Goal: Information Seeking & Learning: Learn about a topic

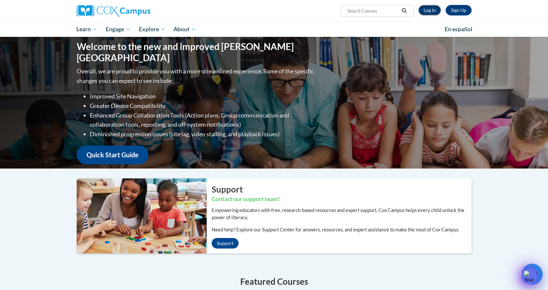
click at [433, 11] on link "Log In" at bounding box center [430, 10] width 23 height 11
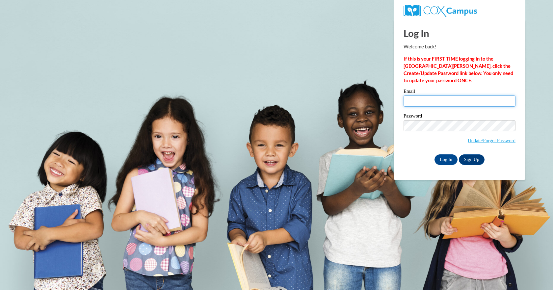
click at [428, 99] on input "Email" at bounding box center [460, 101] width 112 height 11
click at [419, 100] on input "Email" at bounding box center [460, 101] width 112 height 11
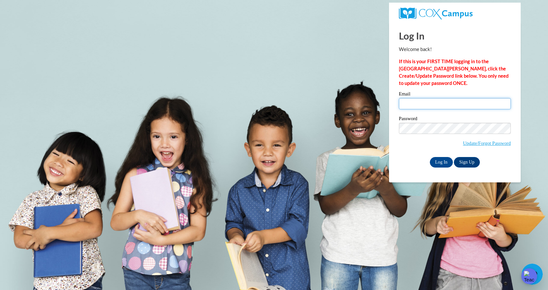
type input "miranda.smith@student.thomasu.edu"
click at [439, 164] on input "Log In" at bounding box center [441, 162] width 23 height 11
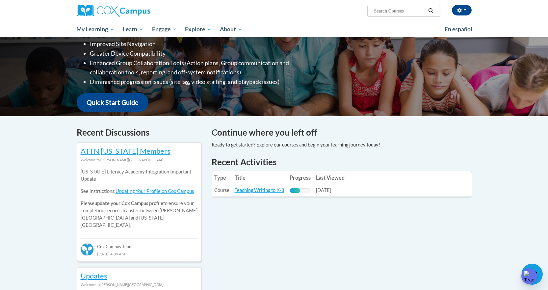
scroll to position [165, 0]
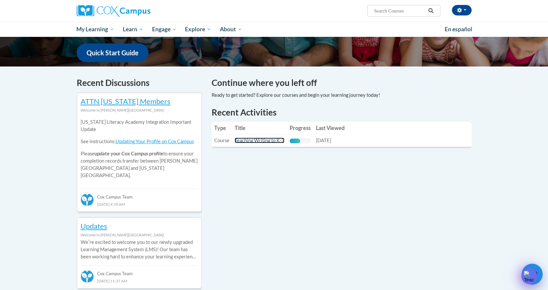
click at [251, 142] on link "Teaching Writing to K-3" at bounding box center [260, 141] width 50 height 6
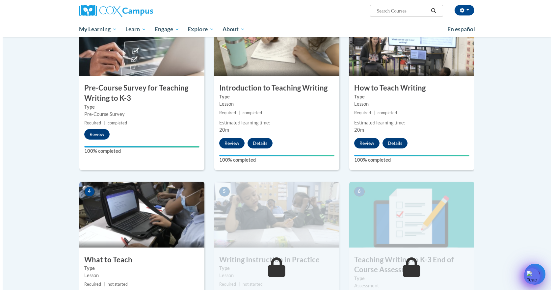
scroll to position [264, 0]
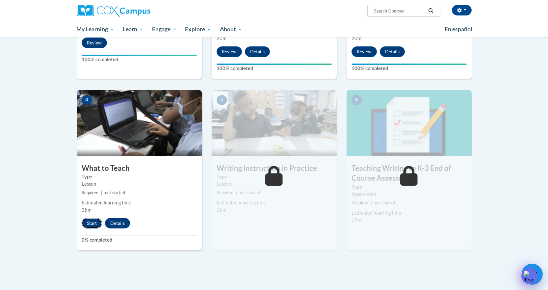
click at [92, 225] on button "Start" at bounding box center [92, 223] width 20 height 11
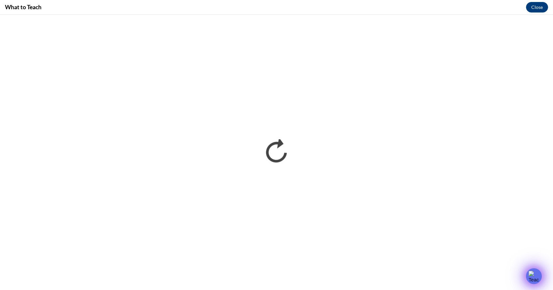
scroll to position [0, 0]
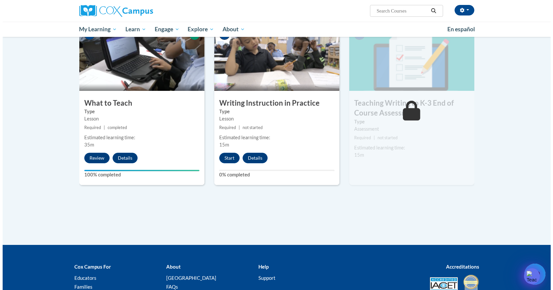
scroll to position [329, 0]
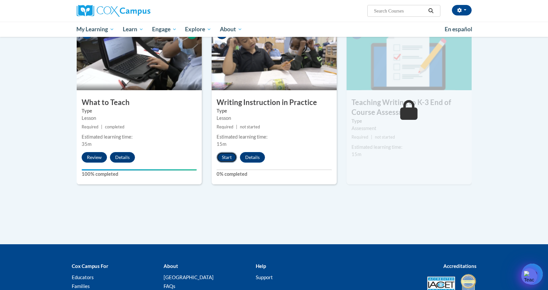
click at [230, 159] on button "Start" at bounding box center [227, 157] width 20 height 11
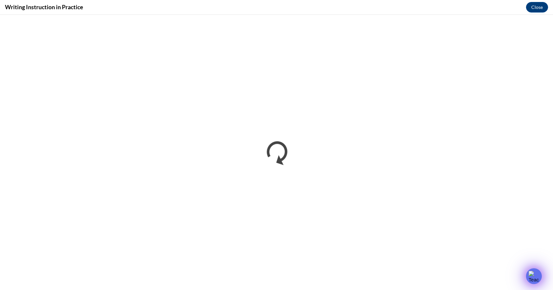
scroll to position [0, 0]
